Goal: Transaction & Acquisition: Purchase product/service

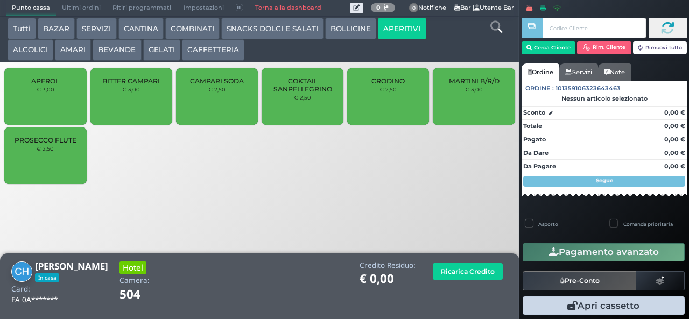
click at [60, 144] on span "PROSECCO FLUTE" at bounding box center [46, 140] width 62 height 8
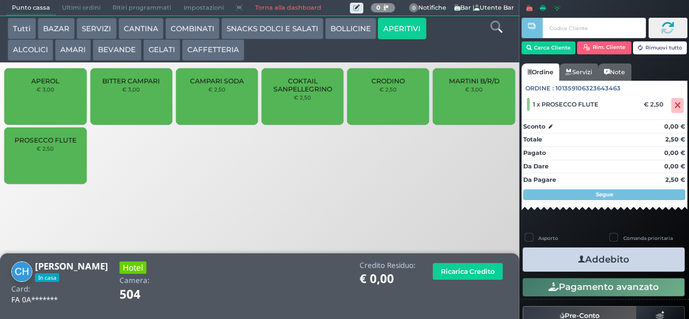
click at [578, 259] on icon "button" at bounding box center [581, 259] width 7 height 11
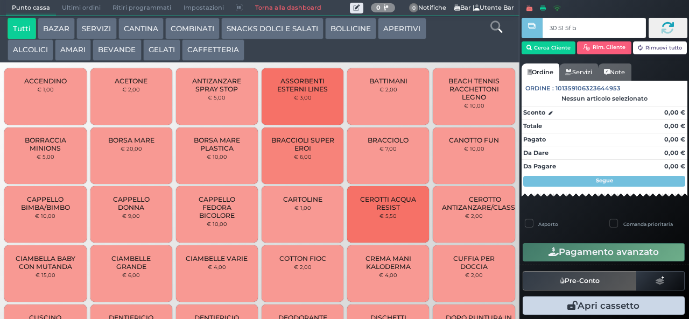
type input "30 51 5f bb"
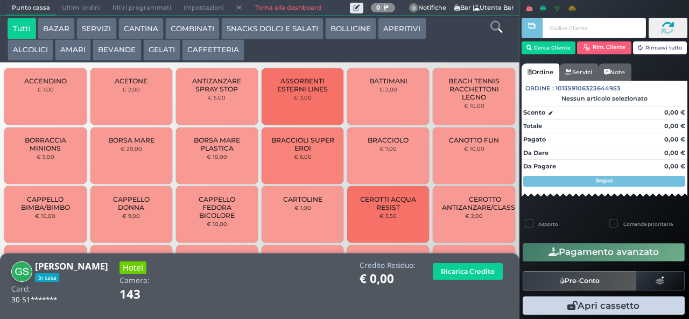
click at [293, 33] on button "SNACKS DOLCI E SALATI" at bounding box center [272, 29] width 102 height 22
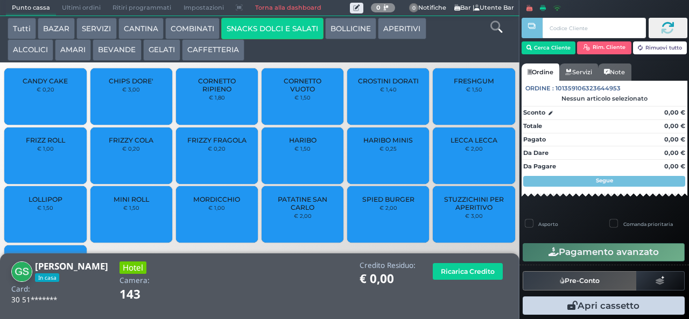
click at [301, 211] on span "PATATINE SAN CARLO" at bounding box center [303, 203] width 64 height 16
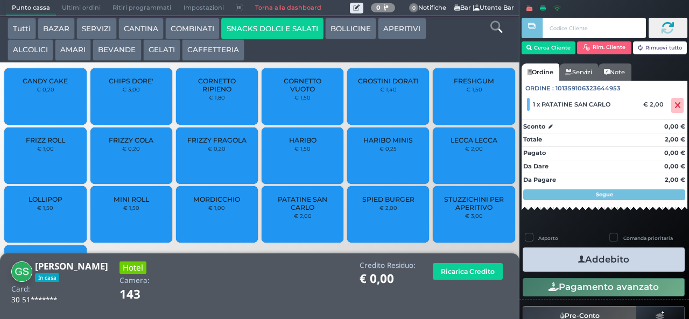
click at [579, 256] on icon "button" at bounding box center [581, 259] width 7 height 11
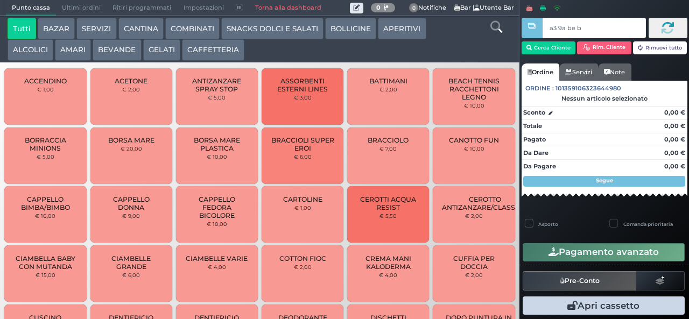
type input "a3 9a be b9"
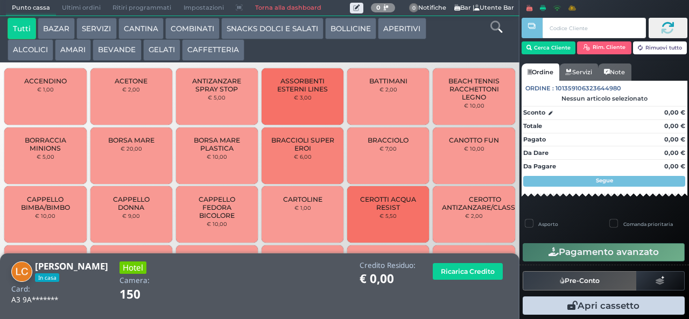
click at [124, 49] on button "BEVANDE" at bounding box center [117, 50] width 48 height 22
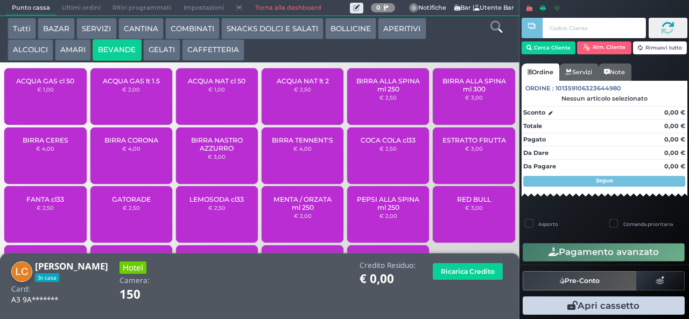
click at [308, 85] on span "ACQUA NAT lt 2" at bounding box center [303, 81] width 52 height 8
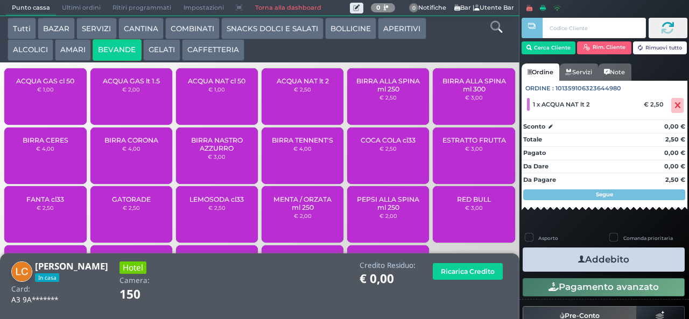
click at [225, 85] on span "ACQUA NAT cl 50" at bounding box center [217, 81] width 58 height 8
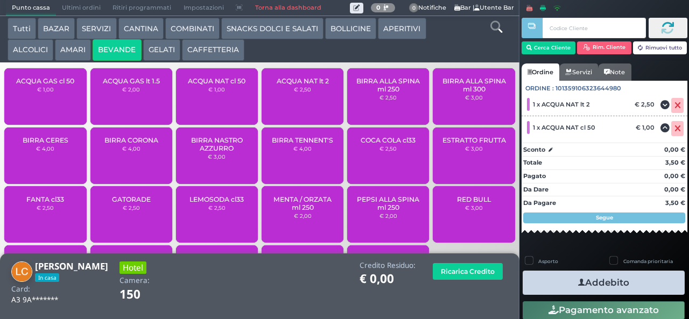
click at [594, 281] on button "Addebito" at bounding box center [603, 283] width 162 height 24
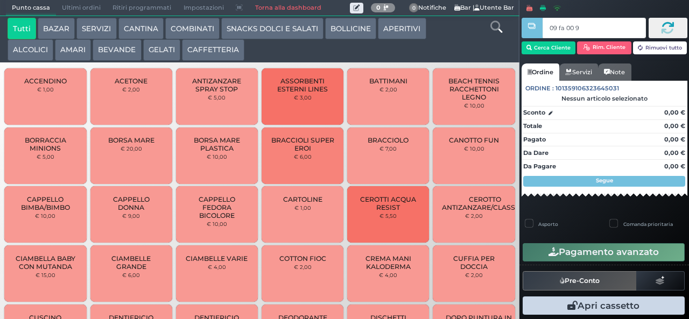
type input "09 fa 00 95"
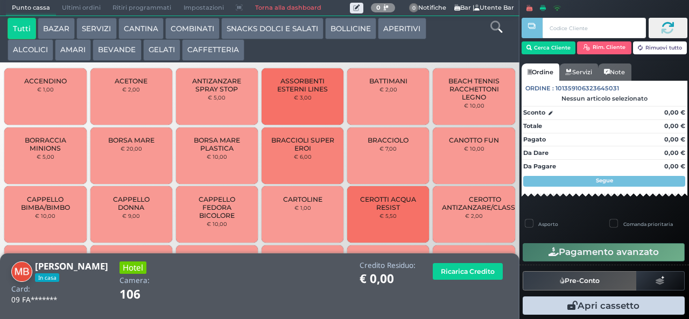
click at [158, 53] on button "GELATI" at bounding box center [161, 50] width 37 height 22
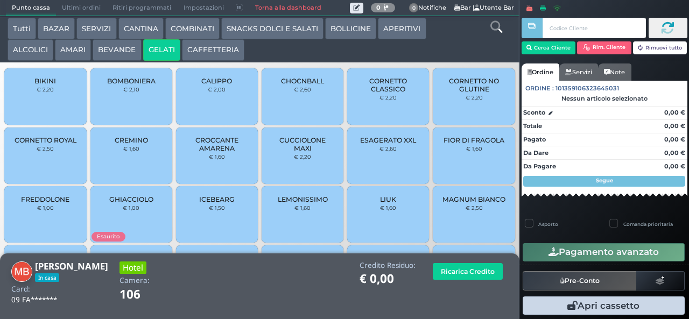
click at [299, 85] on span "CHOCNBALL" at bounding box center [302, 81] width 43 height 8
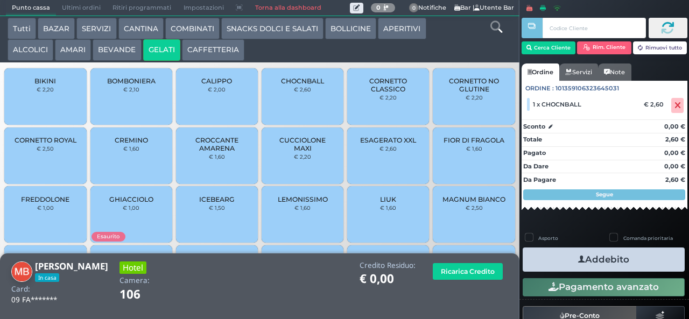
click at [578, 259] on icon "button" at bounding box center [581, 259] width 7 height 11
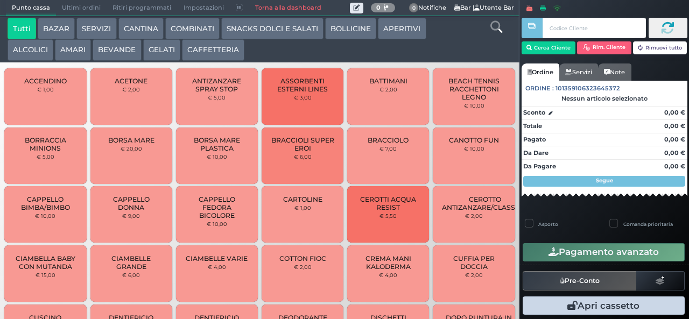
click at [160, 52] on button "GELATI" at bounding box center [161, 50] width 37 height 22
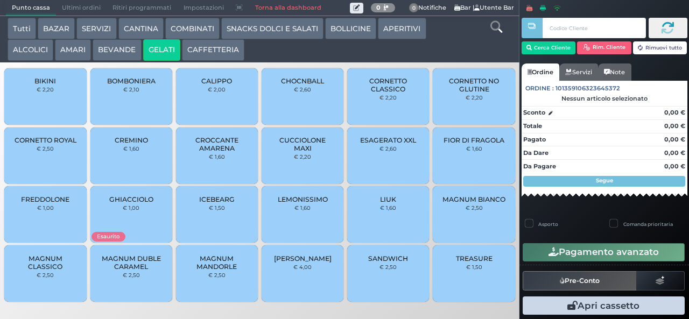
click at [143, 39] on button "GELATI" at bounding box center [161, 50] width 37 height 22
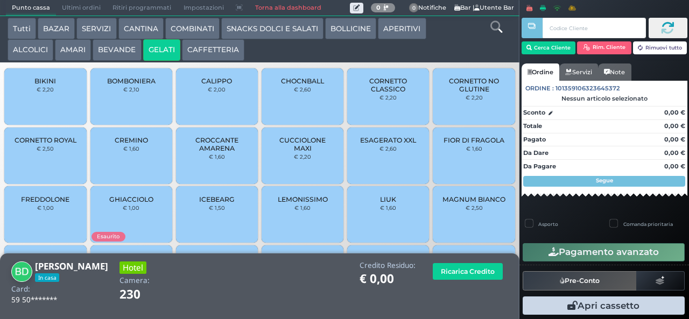
click at [138, 144] on span "CREMINO" at bounding box center [131, 140] width 33 height 8
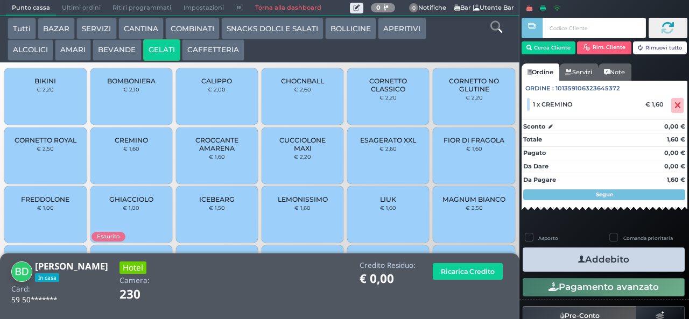
click at [579, 261] on icon "button" at bounding box center [581, 259] width 7 height 11
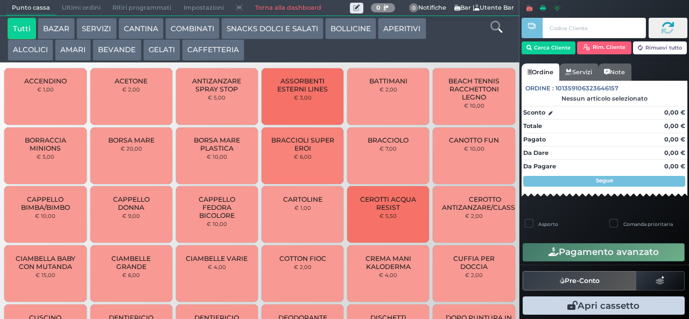
click at [159, 48] on button "GELATI" at bounding box center [161, 50] width 37 height 22
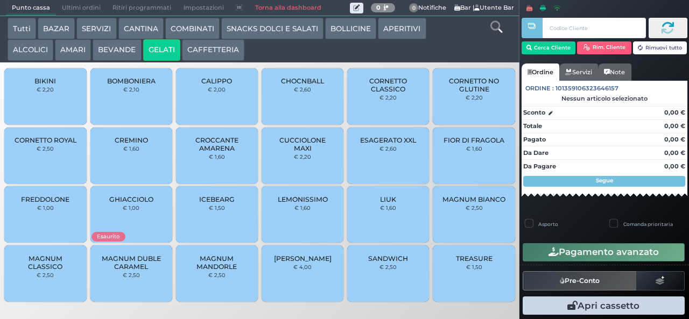
click at [307, 85] on span "CHOCNBALL" at bounding box center [302, 81] width 43 height 8
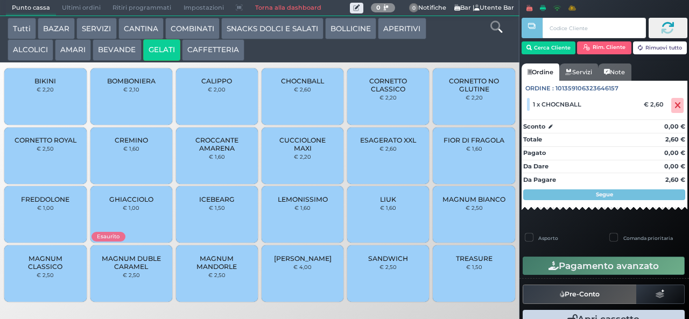
click at [307, 85] on span "CHOCNBALL" at bounding box center [302, 81] width 43 height 8
click at [472, 203] on span "MAGNUM BIANCO" at bounding box center [473, 199] width 63 height 8
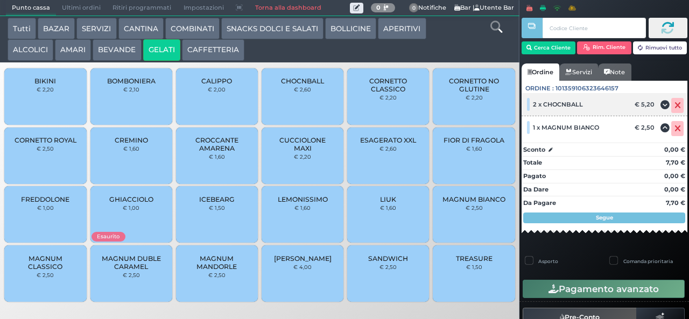
click at [674, 105] on icon at bounding box center [677, 105] width 6 height 1
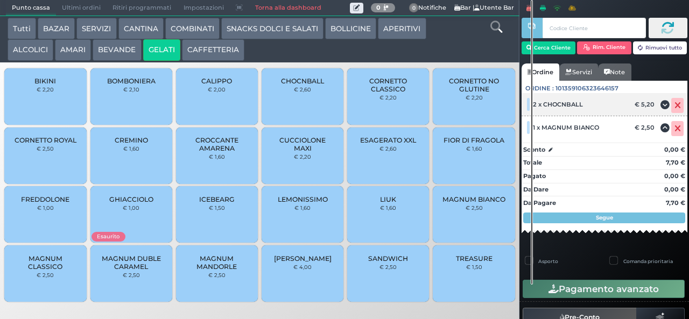
click at [674, 105] on icon at bounding box center [677, 105] width 6 height 1
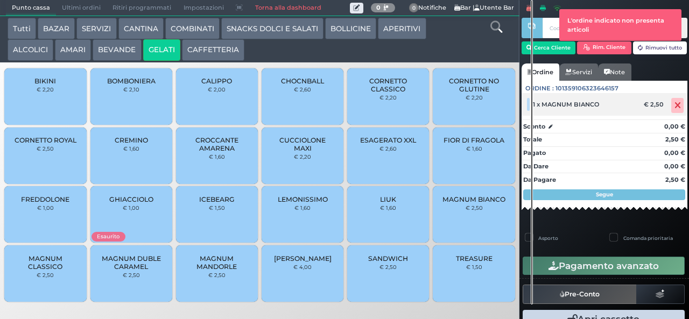
click at [674, 105] on icon at bounding box center [677, 105] width 6 height 1
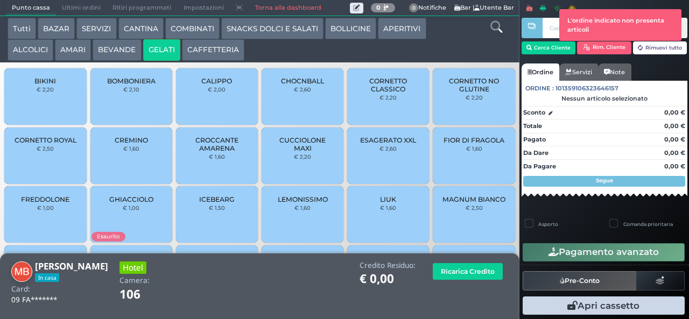
click at [308, 85] on span "CHOCNBALL" at bounding box center [302, 81] width 43 height 8
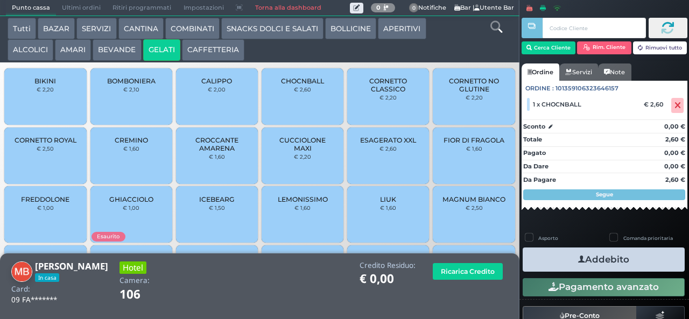
click at [307, 85] on span "CHOCNBALL" at bounding box center [302, 81] width 43 height 8
click at [457, 203] on span "MAGNUM BIANCO" at bounding box center [473, 199] width 63 height 8
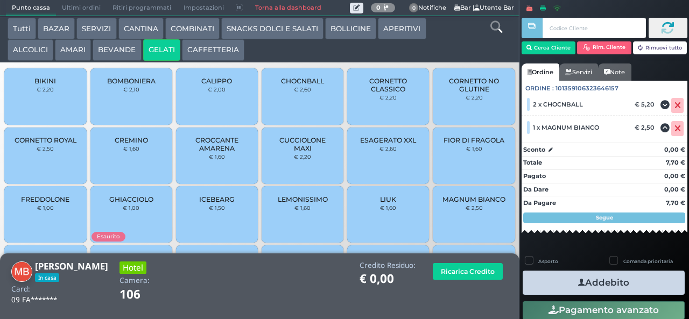
click at [595, 281] on button "Addebito" at bounding box center [603, 283] width 162 height 24
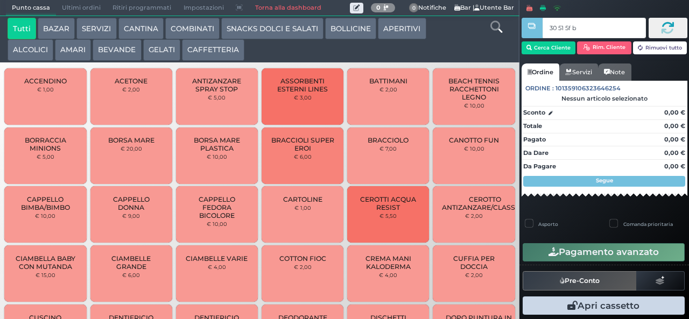
type input "30 51 5f bb"
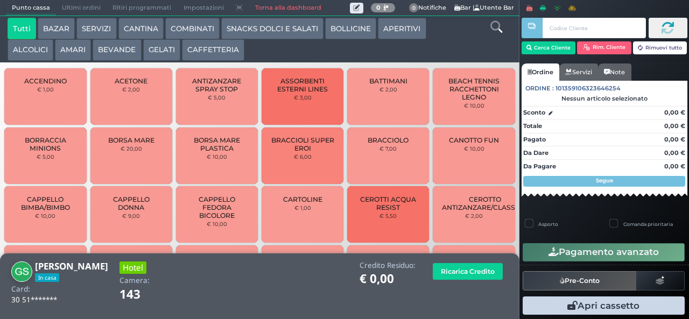
click at [260, 39] on button "SNACKS DOLCI E SALATI" at bounding box center [272, 29] width 102 height 22
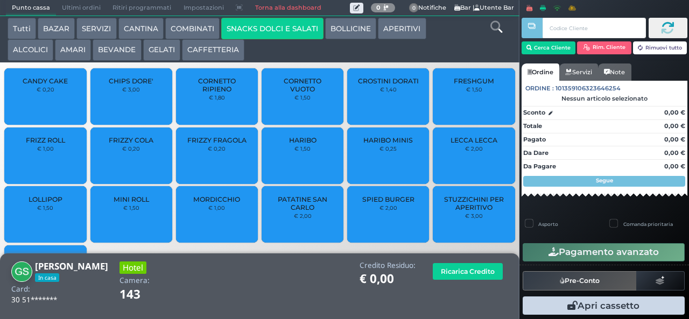
click at [275, 30] on button "SNACKS DOLCI E SALATI" at bounding box center [272, 29] width 102 height 22
click at [292, 211] on span "PATATINE SAN CARLO" at bounding box center [303, 203] width 64 height 16
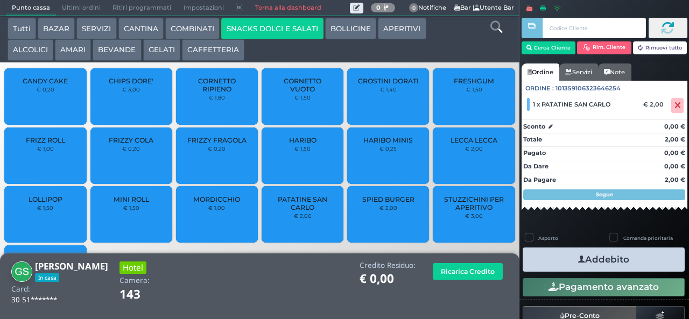
click at [578, 257] on icon "button" at bounding box center [581, 259] width 7 height 11
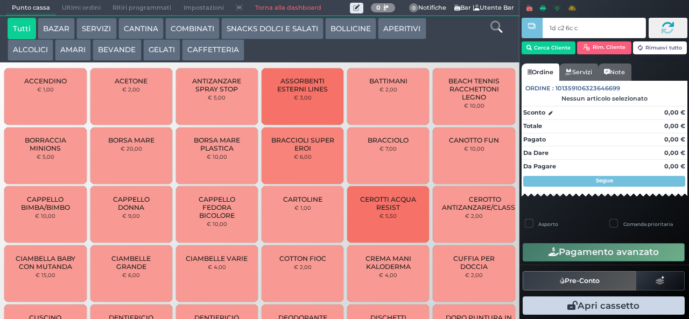
type input "1d c2 6c c3"
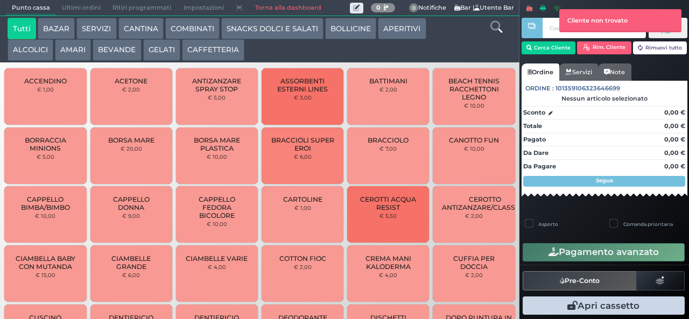
click at [173, 52] on button "GELATI" at bounding box center [161, 50] width 37 height 22
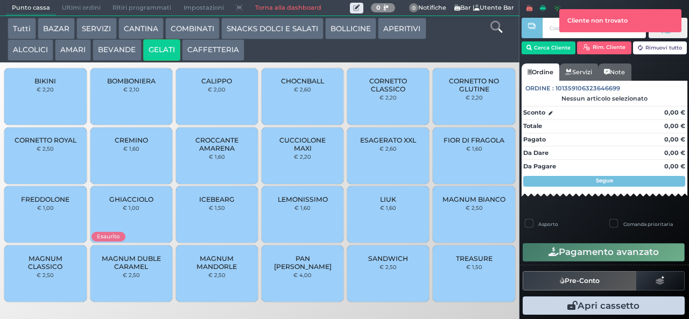
click at [532, 48] on div at bounding box center [531, 151] width 2 height 303
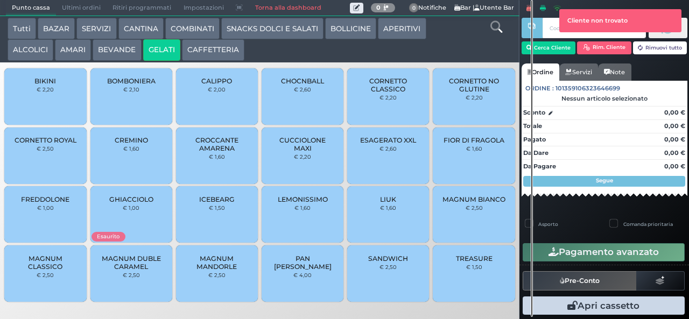
click at [532, 41] on div at bounding box center [531, 158] width 2 height 317
click at [544, 47] on button "Cerca Cliente" at bounding box center [548, 47] width 54 height 13
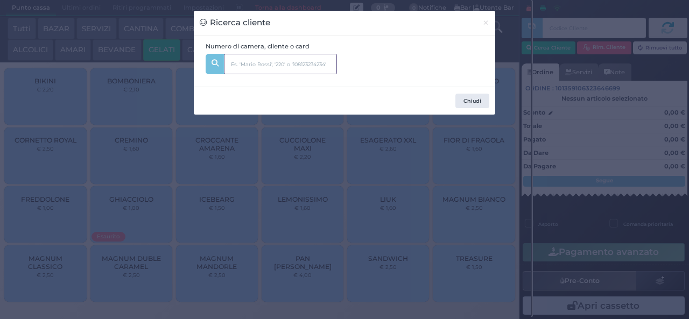
click at [312, 61] on input "text" at bounding box center [280, 64] width 113 height 20
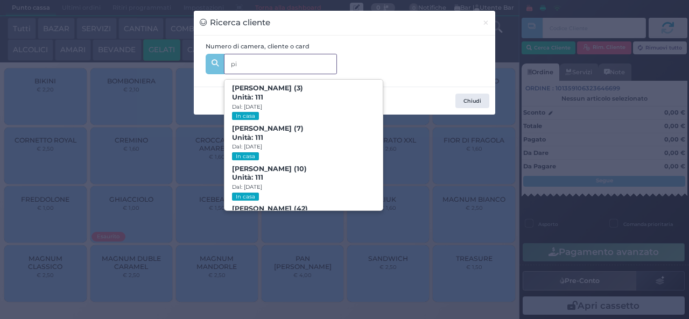
type input "pis"
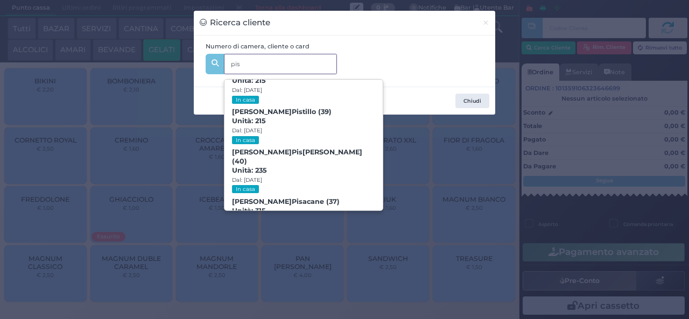
scroll to position [135, 0]
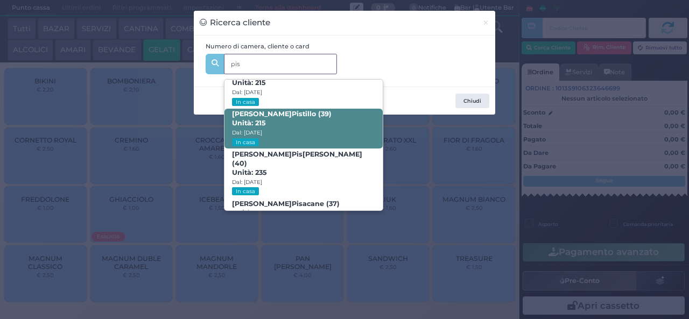
click at [304, 123] on span "Giovanni Pis tillo (39) Unità: 215 Dal: 24/08/2025 In casa" at bounding box center [303, 129] width 158 height 40
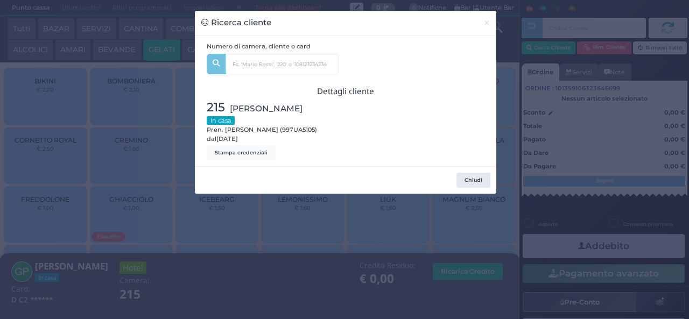
click at [282, 252] on div "Ricerca cliente × Numero di camera, cliente o card pis Stefania Cam pis i (47) …" at bounding box center [344, 159] width 689 height 319
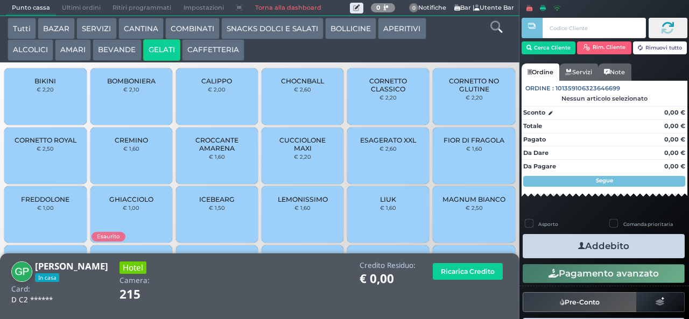
click at [374, 93] on span "CORNETTO CLASSICO" at bounding box center [388, 85] width 64 height 16
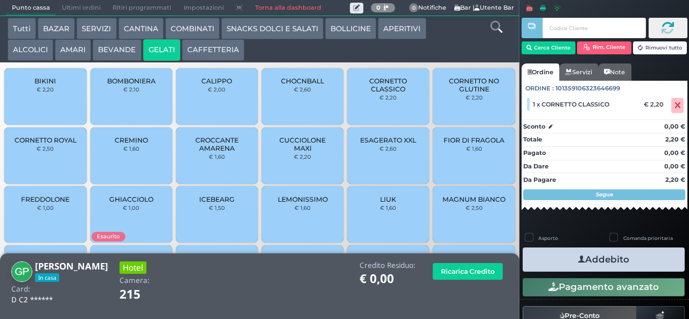
click at [532, 266] on div at bounding box center [531, 158] width 2 height 317
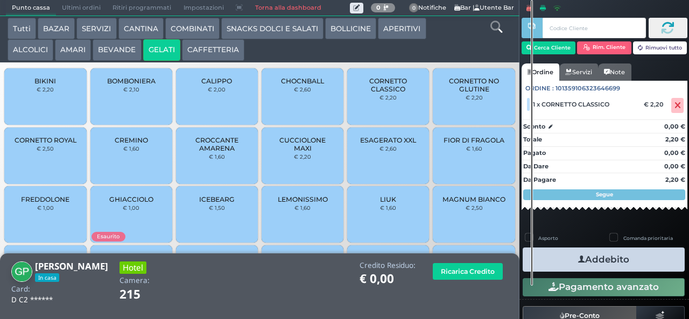
click at [562, 262] on button "Addebito" at bounding box center [603, 259] width 162 height 24
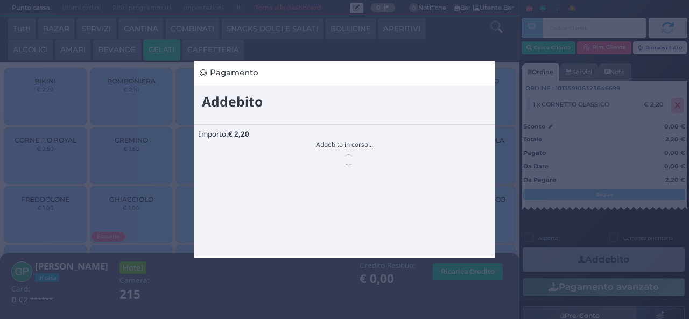
scroll to position [0, 0]
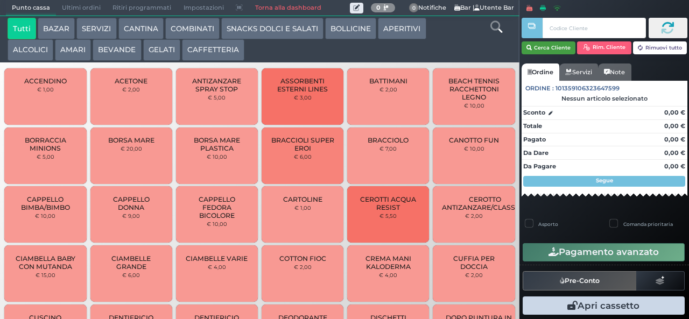
click at [542, 51] on button "Cerca Cliente" at bounding box center [548, 47] width 54 height 13
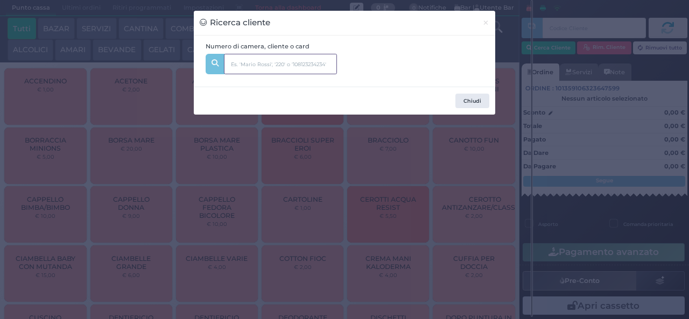
click at [294, 66] on input "text" at bounding box center [280, 64] width 113 height 20
type input "s"
click at [352, 233] on div "Ricerca cliente × Numero di camera, cliente o card Chiudi" at bounding box center [344, 159] width 689 height 319
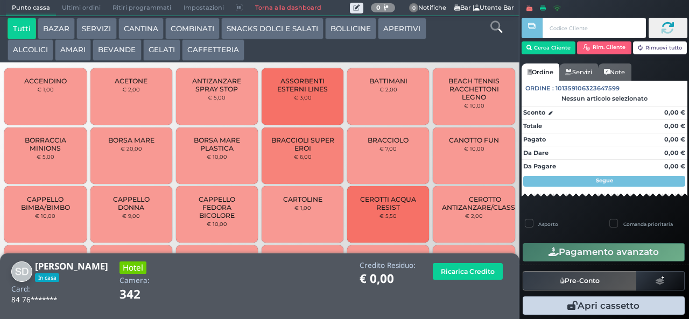
click at [271, 22] on button "SNACKS DOLCI E SALATI" at bounding box center [272, 29] width 102 height 22
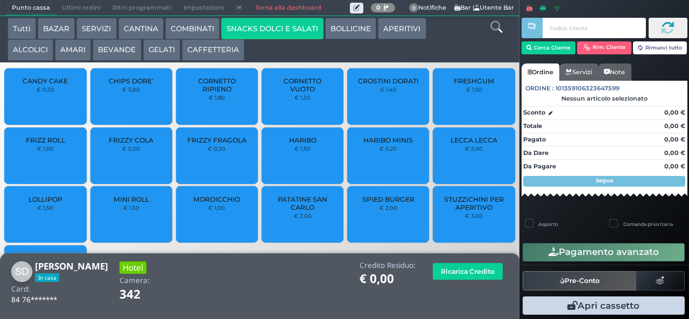
click at [159, 145] on div "FRIZZY COLA € 0,20" at bounding box center [131, 155] width 82 height 56
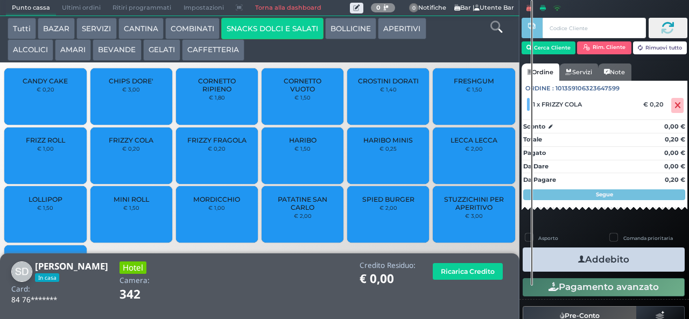
click at [561, 250] on button "Addebito" at bounding box center [603, 259] width 162 height 24
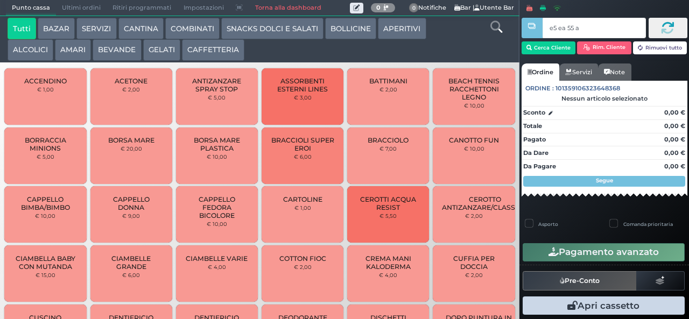
type input "e5 ea 55 aa"
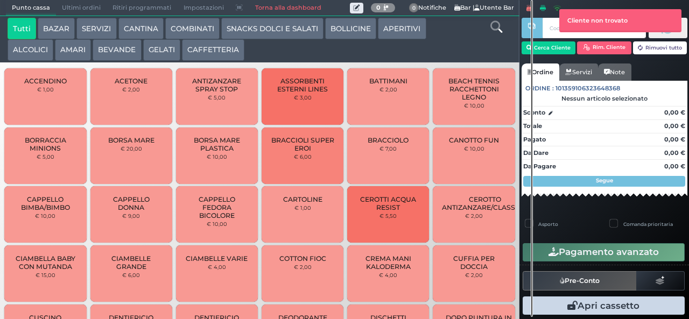
click at [263, 32] on button "SNACKS DOLCI E SALATI" at bounding box center [272, 29] width 102 height 22
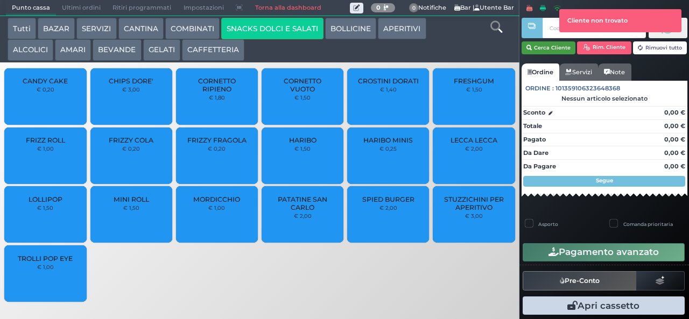
click at [547, 45] on button "Cerca Cliente" at bounding box center [548, 47] width 54 height 13
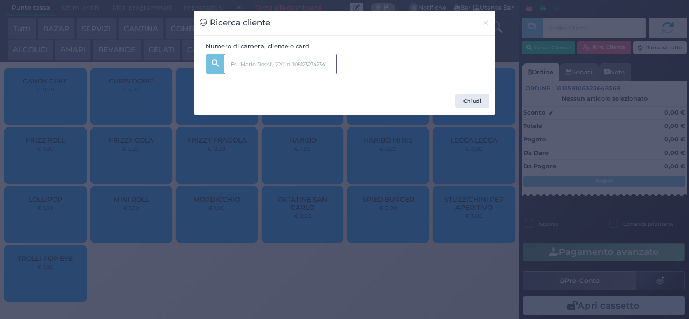
click at [325, 62] on input "text" at bounding box center [280, 64] width 113 height 20
type input "125"
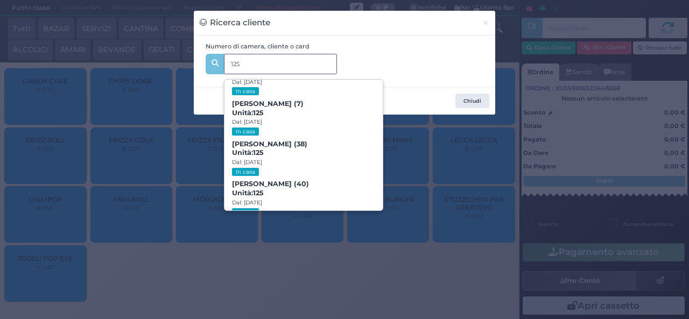
scroll to position [49, 0]
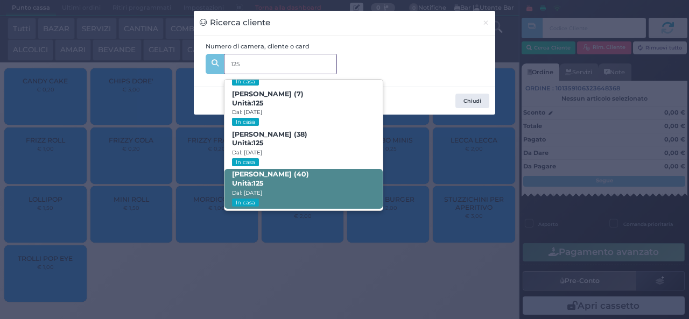
click at [295, 185] on span "Giovanni Buonocore (40) Unità: 125 Dal: 24/08/2025 In casa" at bounding box center [303, 189] width 158 height 40
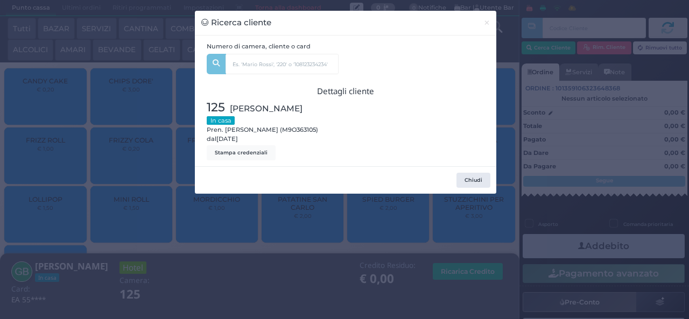
click at [231, 255] on div "Ricerca cliente × Numero di camera, cliente o card 125 Pasquale Buonocore (4) U…" at bounding box center [344, 159] width 689 height 319
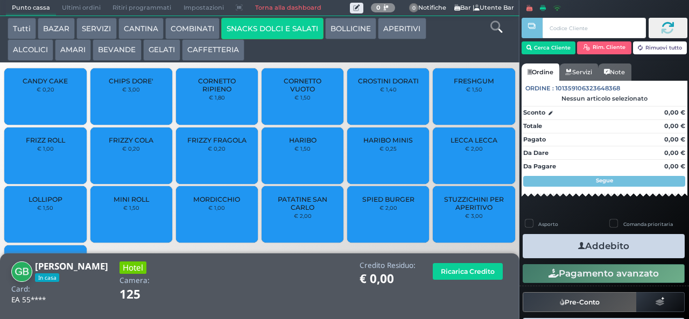
click at [300, 207] on span "PATATINE SAN CARLO" at bounding box center [303, 203] width 64 height 16
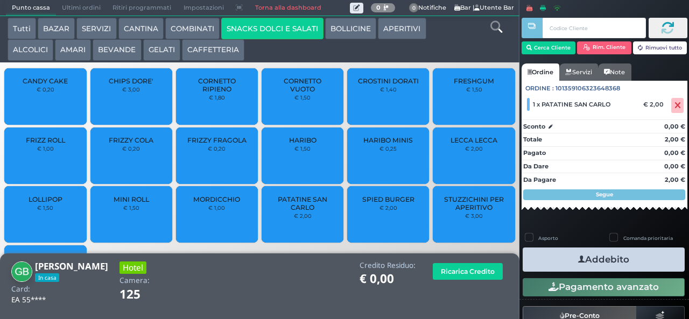
click at [578, 257] on icon "button" at bounding box center [581, 259] width 7 height 11
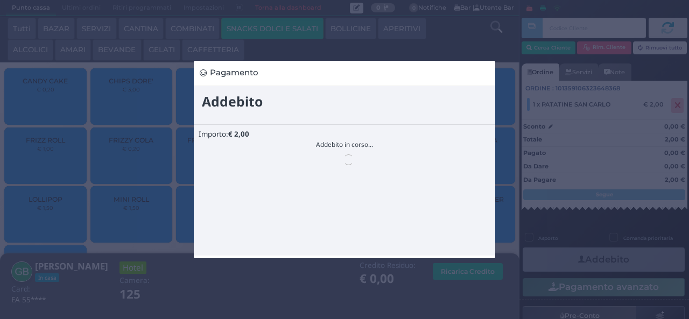
scroll to position [0, 0]
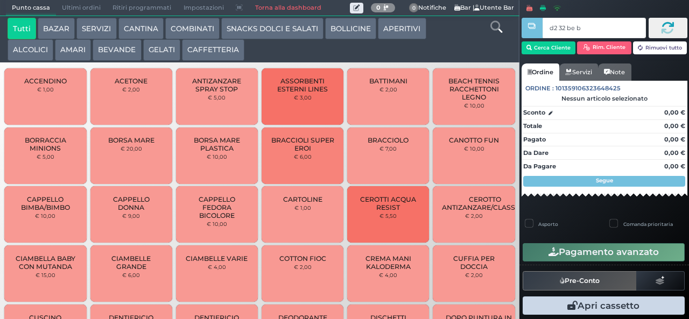
type input "d2 32 be b9"
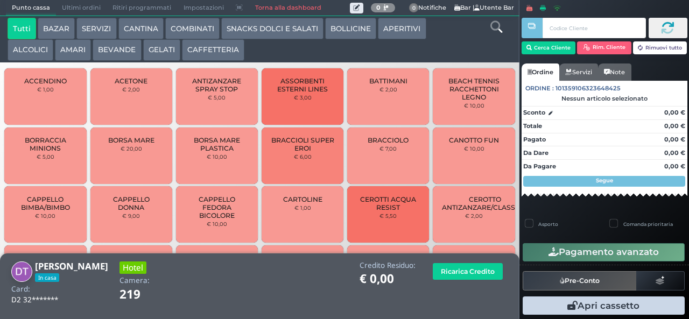
click at [154, 48] on button "GELATI" at bounding box center [161, 50] width 37 height 22
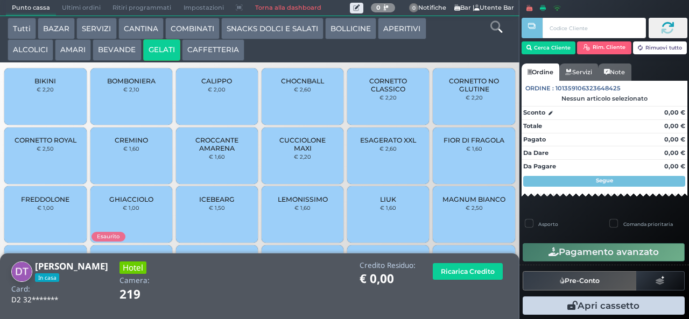
click at [203, 85] on span "CALIPPO" at bounding box center [216, 81] width 31 height 8
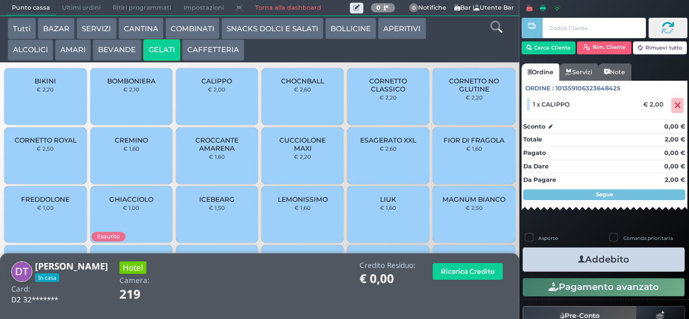
click at [451, 144] on span "FIOR DI FRAGOLA" at bounding box center [473, 140] width 61 height 8
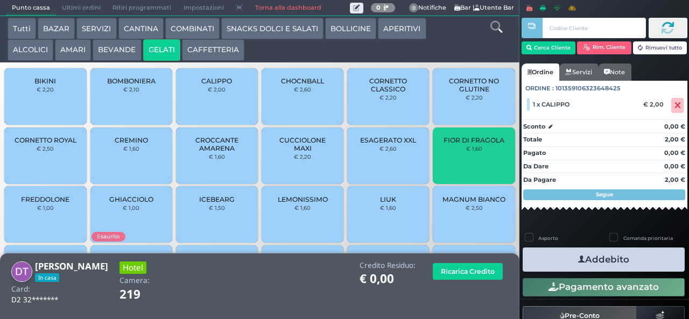
click at [551, 254] on button "Addebito" at bounding box center [603, 259] width 162 height 24
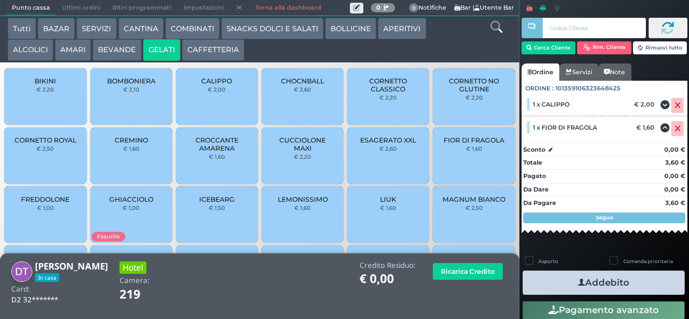
click at [609, 281] on button "Addebito" at bounding box center [603, 283] width 162 height 24
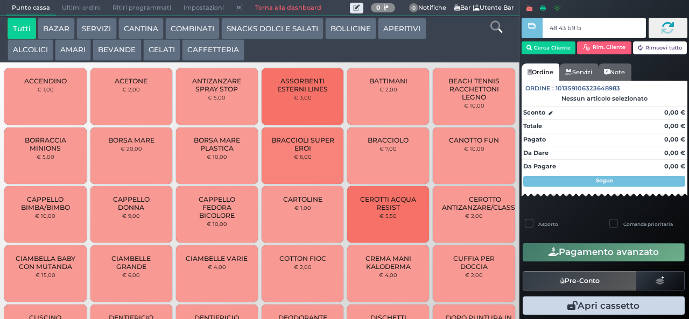
type input "48 43 b9 b9"
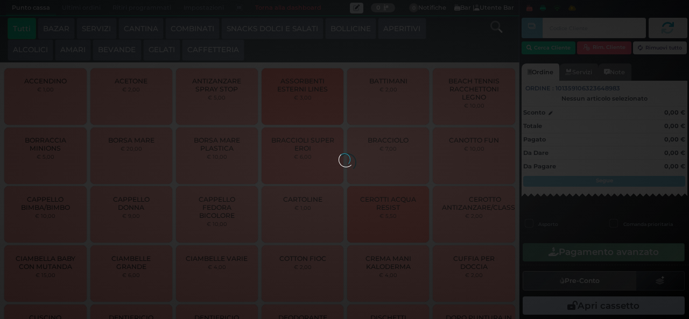
click at [278, 29] on button "SNACKS DOLCI E SALATI" at bounding box center [272, 29] width 102 height 22
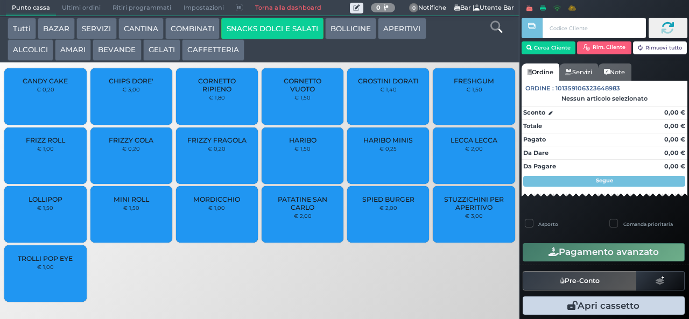
click at [274, 24] on button "SNACKS DOLCI E SALATI" at bounding box center [272, 29] width 102 height 22
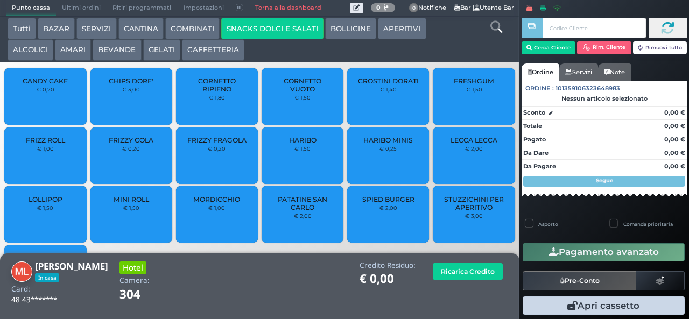
click at [284, 211] on span "PATATINE SAN CARLO" at bounding box center [303, 203] width 64 height 16
click at [280, 211] on span "PATATINE SAN CARLO" at bounding box center [303, 203] width 64 height 16
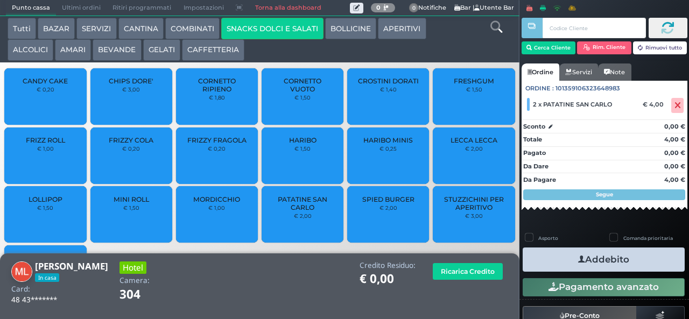
click at [578, 259] on icon "button" at bounding box center [581, 259] width 7 height 11
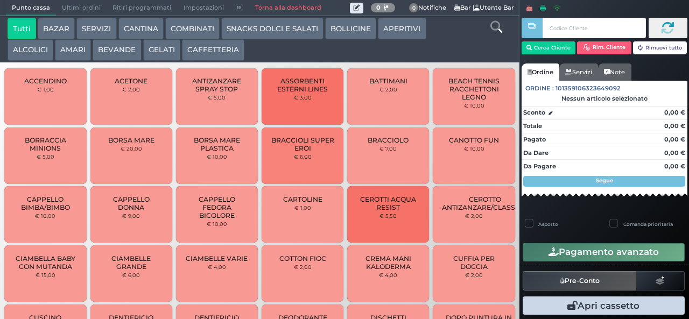
click at [60, 31] on button "BAZAR" at bounding box center [56, 29] width 37 height 22
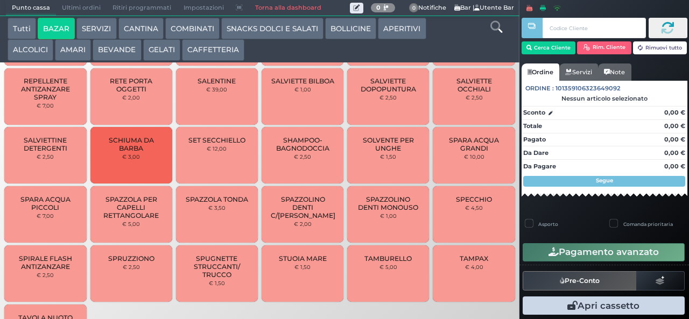
scroll to position [912, 0]
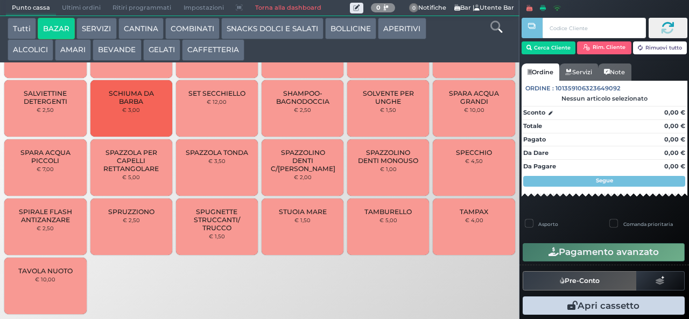
click at [38, 18] on button "BAZAR" at bounding box center [56, 29] width 37 height 22
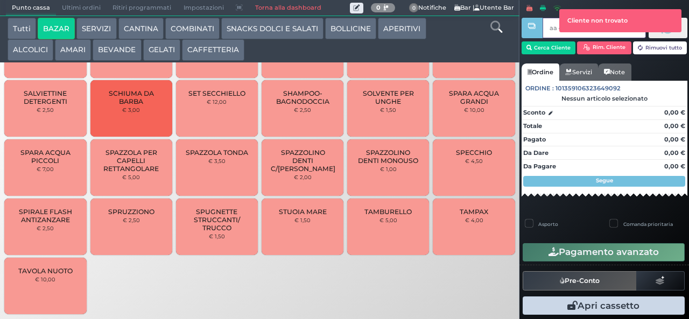
type input "aa e5 9b a4"
click at [544, 47] on button "Cerca Cliente" at bounding box center [548, 47] width 54 height 13
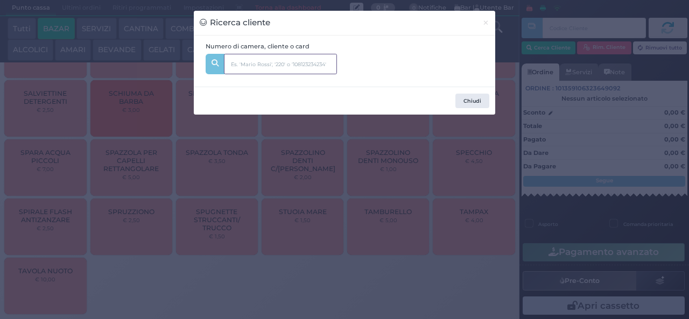
click at [244, 61] on input "text" at bounding box center [280, 64] width 113 height 20
type input "112"
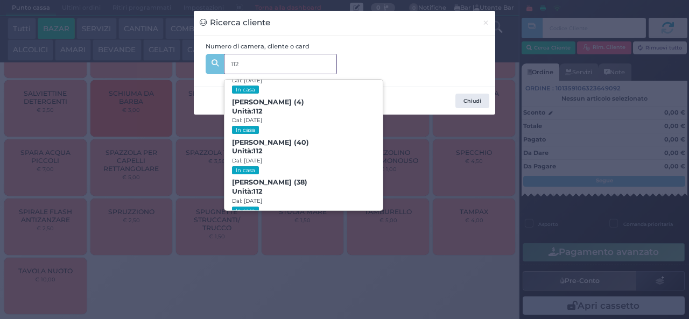
scroll to position [49, 0]
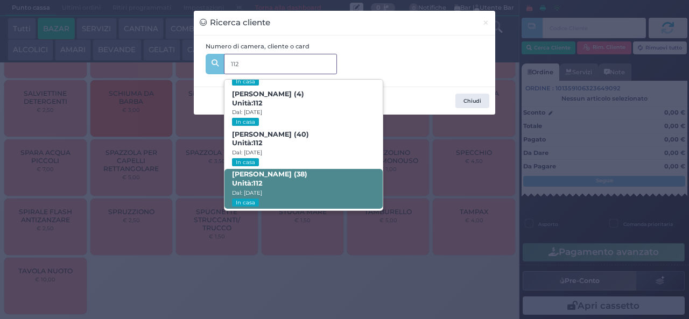
click at [246, 179] on span "Unità: 112" at bounding box center [247, 183] width 30 height 9
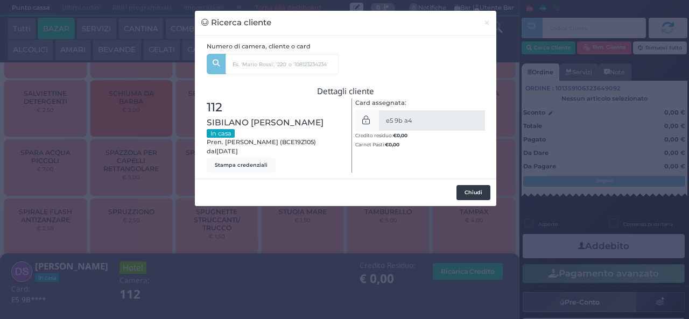
click at [465, 185] on button "Chiudi" at bounding box center [473, 192] width 34 height 15
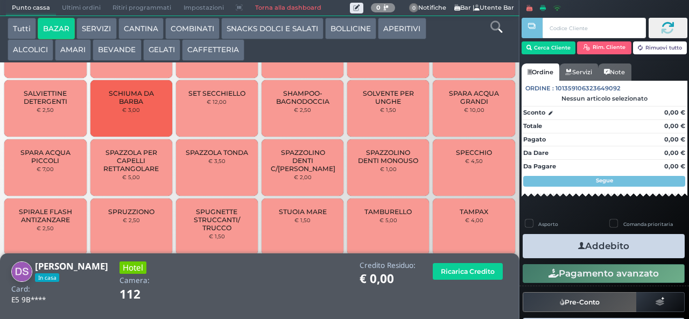
click at [461, 216] on span "TAMPAX" at bounding box center [473, 212] width 29 height 8
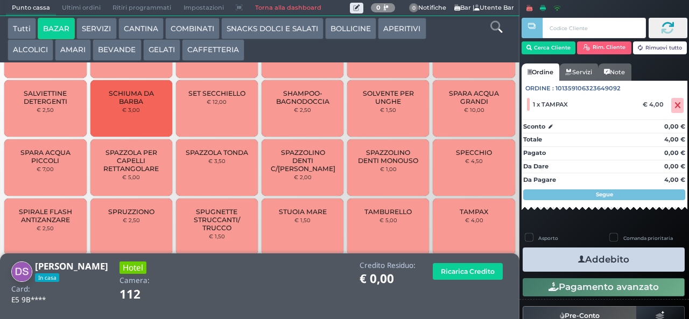
click at [548, 250] on button "Addebito" at bounding box center [603, 259] width 162 height 24
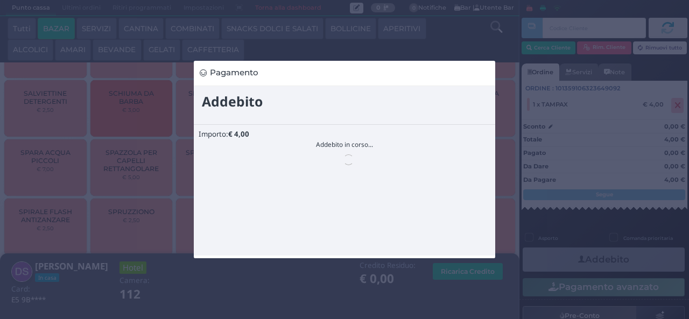
scroll to position [0, 0]
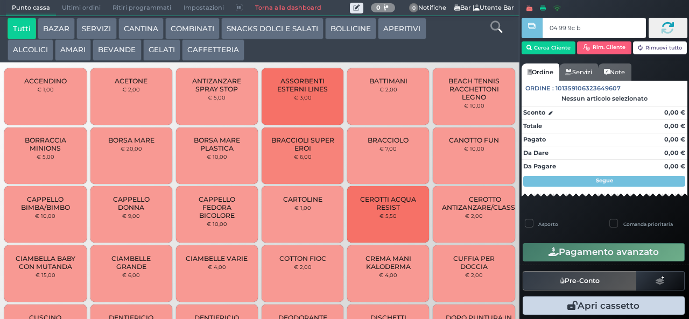
type input "04 99 9c b0"
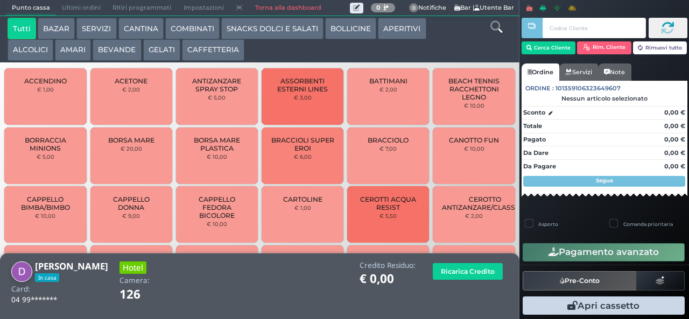
click at [61, 26] on button "BAZAR" at bounding box center [56, 29] width 37 height 22
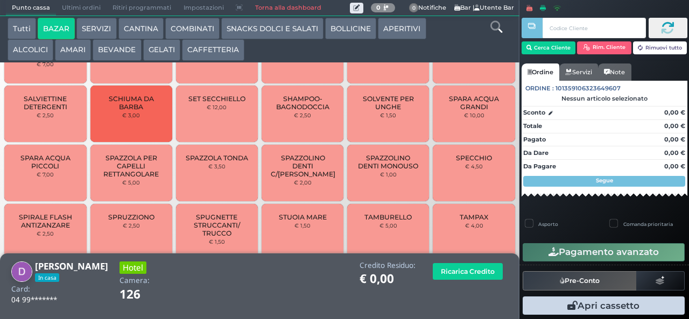
scroll to position [904, 0]
click at [141, 174] on span "SPAZZOLA PER CAPELLI RETTANGOLARE" at bounding box center [131, 166] width 64 height 24
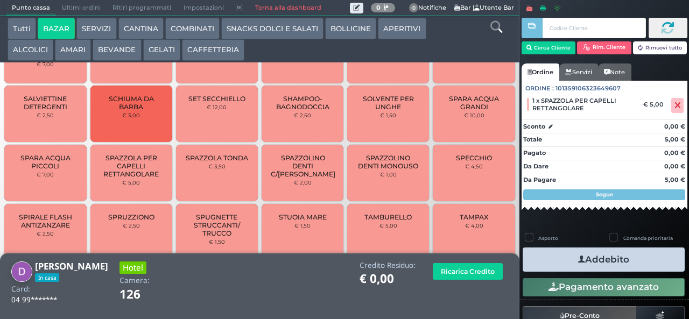
click at [649, 258] on button "Addebito" at bounding box center [603, 259] width 162 height 24
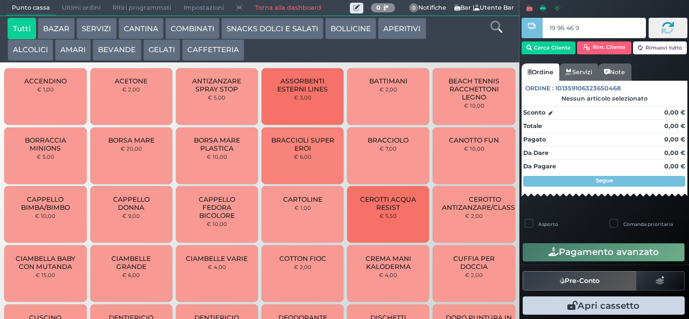
type input "19 96 46 95"
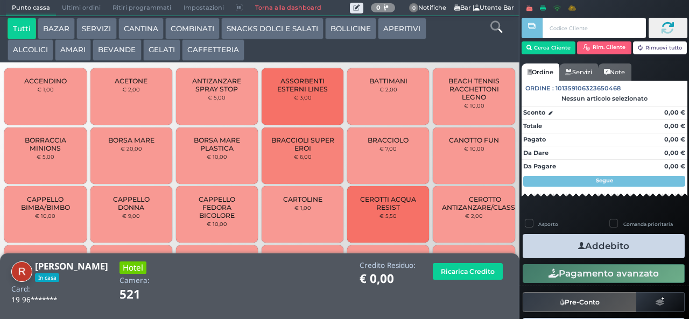
click at [243, 32] on button "SNACKS DOLCI E SALATI" at bounding box center [272, 29] width 102 height 22
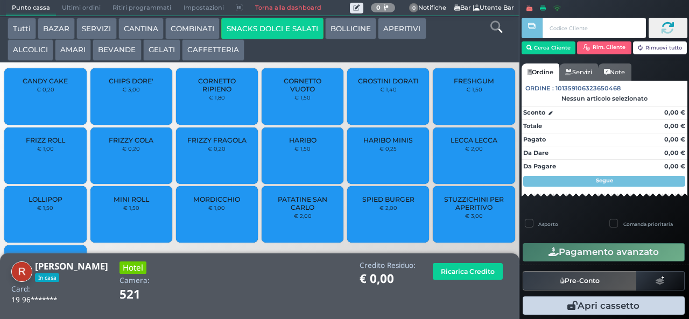
click at [380, 85] on span "CROSTINI DORATI" at bounding box center [388, 81] width 61 height 8
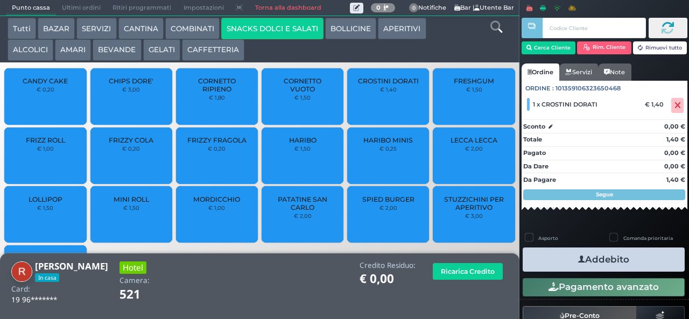
click at [293, 211] on span "PATATINE SAN CARLO" at bounding box center [303, 203] width 64 height 16
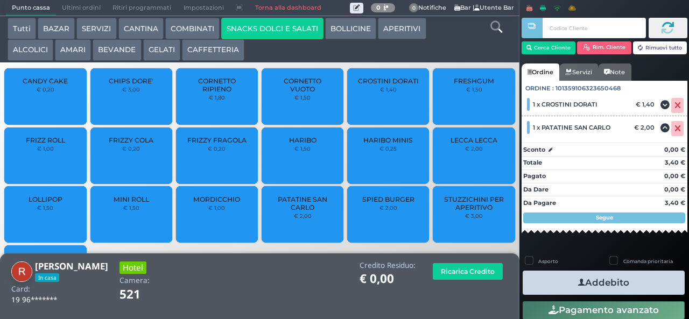
click at [559, 283] on button "Addebito" at bounding box center [603, 283] width 162 height 24
